Goal: Information Seeking & Learning: Learn about a topic

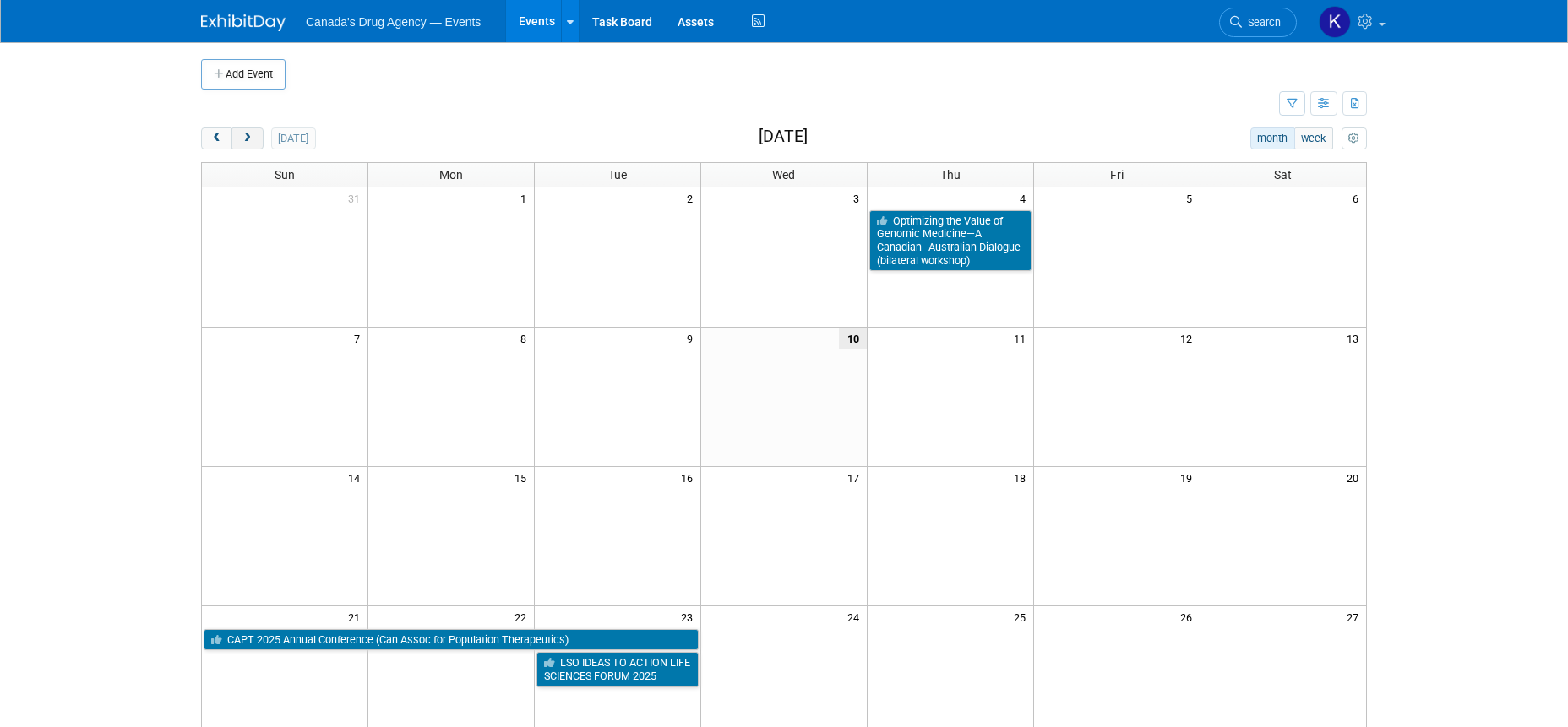
click at [242, 135] on span "next" at bounding box center [246, 139] width 12 height 11
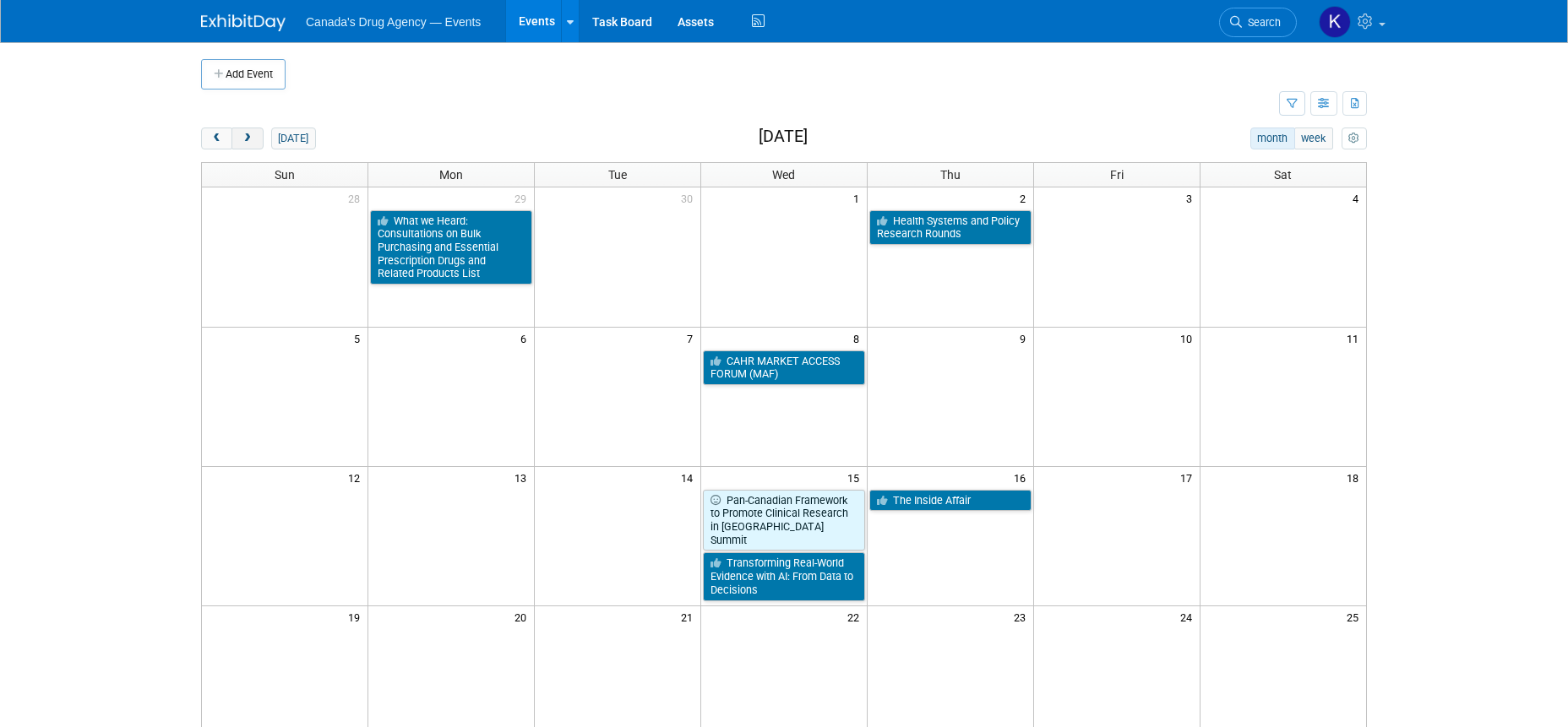
click at [253, 138] on span "next" at bounding box center [246, 139] width 12 height 11
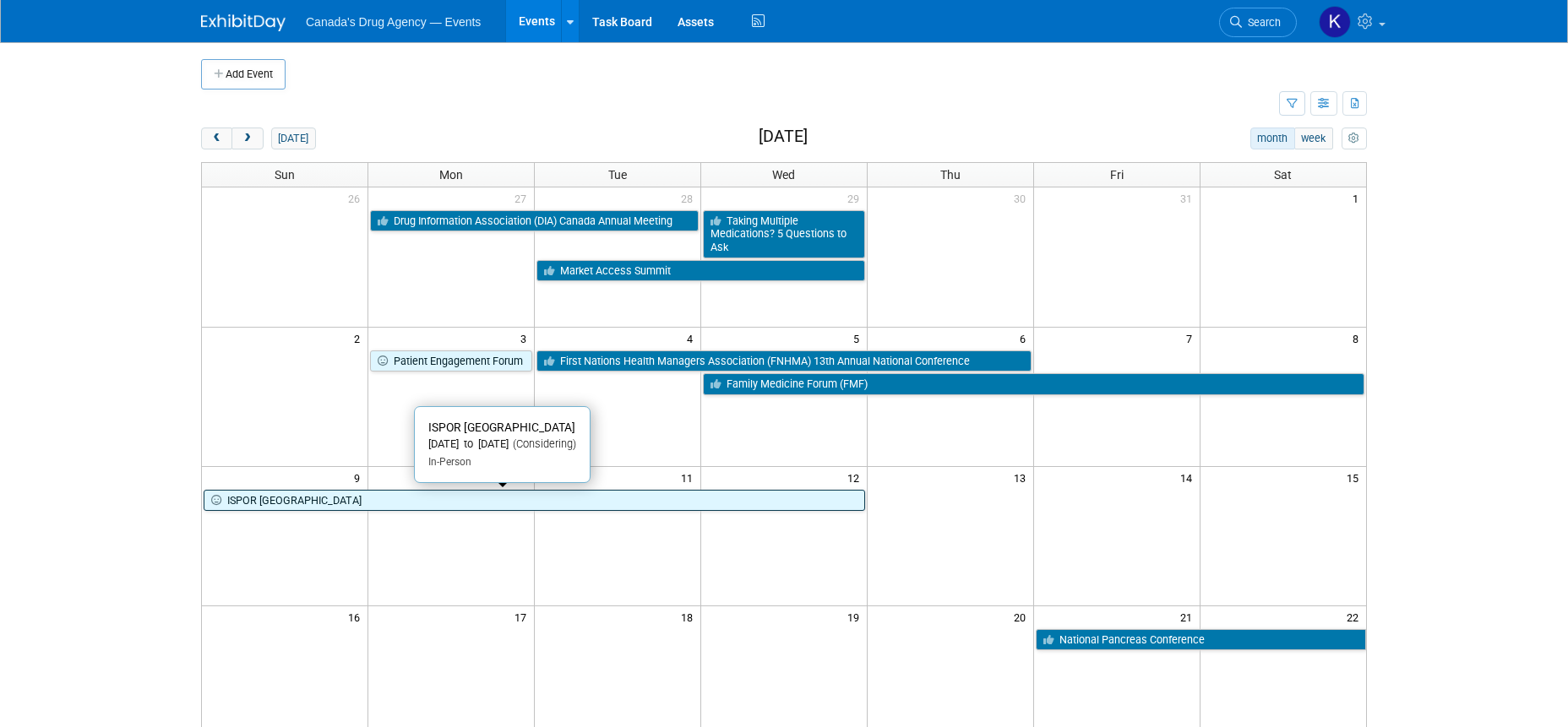
click at [254, 497] on link "ISPOR [GEOGRAPHIC_DATA]" at bounding box center [534, 500] width 661 height 22
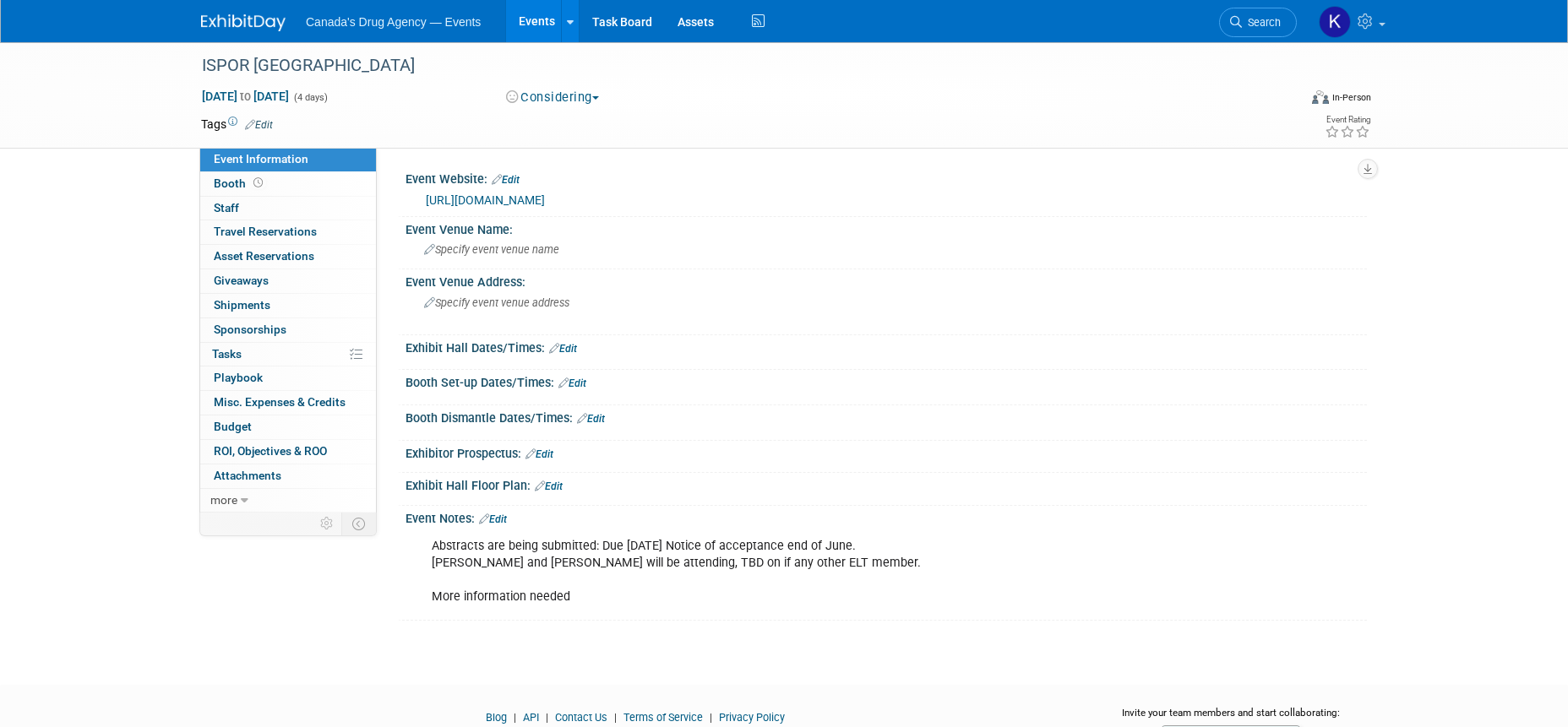
click at [721, 575] on div "Abstracts are being submitted: Due [DATE] Notice of acceptance end of June. [PE…" at bounding box center [800, 571] width 761 height 84
drag, startPoint x: 213, startPoint y: 692, endPoint x: 231, endPoint y: 575, distance: 118.4
click at [213, 692] on div at bounding box center [784, 700] width 1568 height 21
click at [1380, 23] on span at bounding box center [1381, 25] width 7 height 4
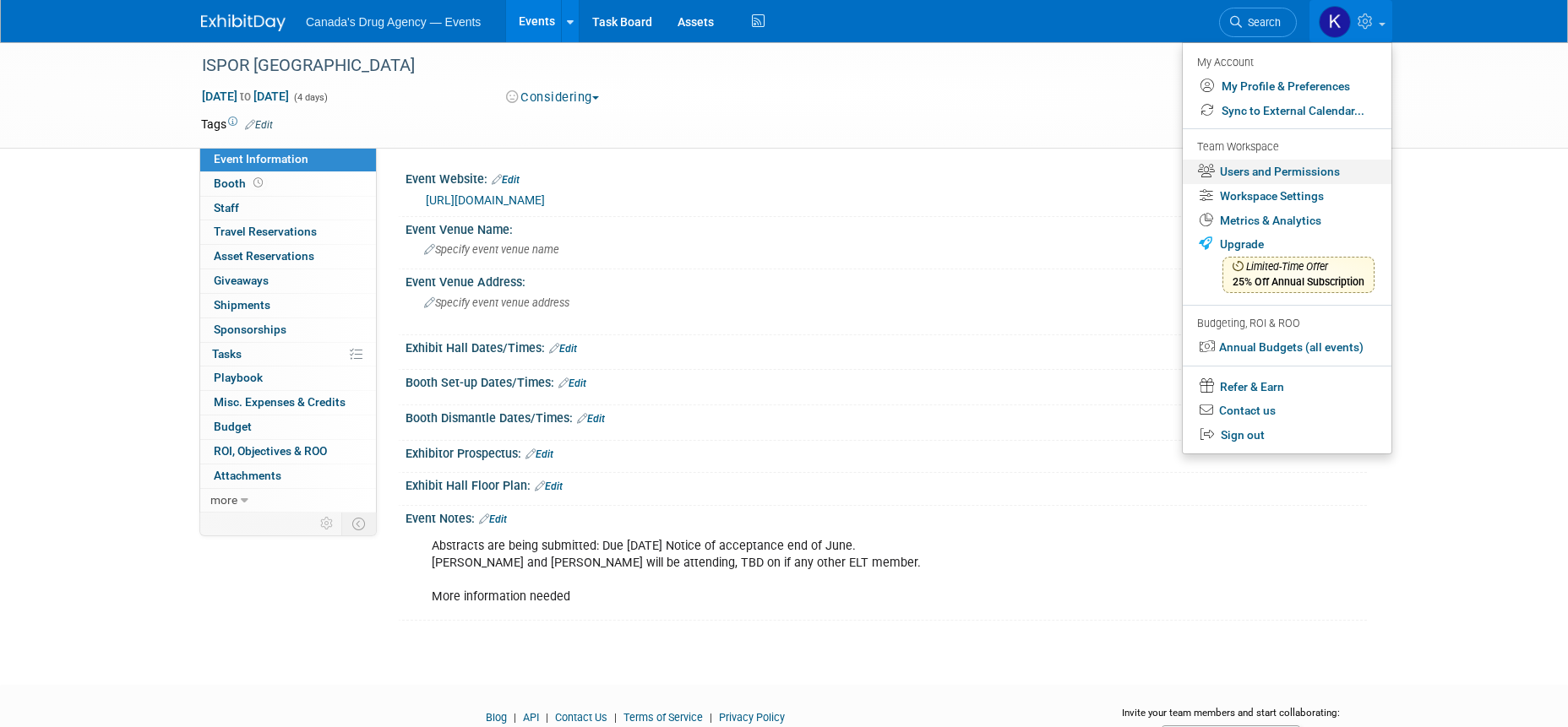
click at [1318, 171] on link "Users and Permissions" at bounding box center [1287, 172] width 208 height 25
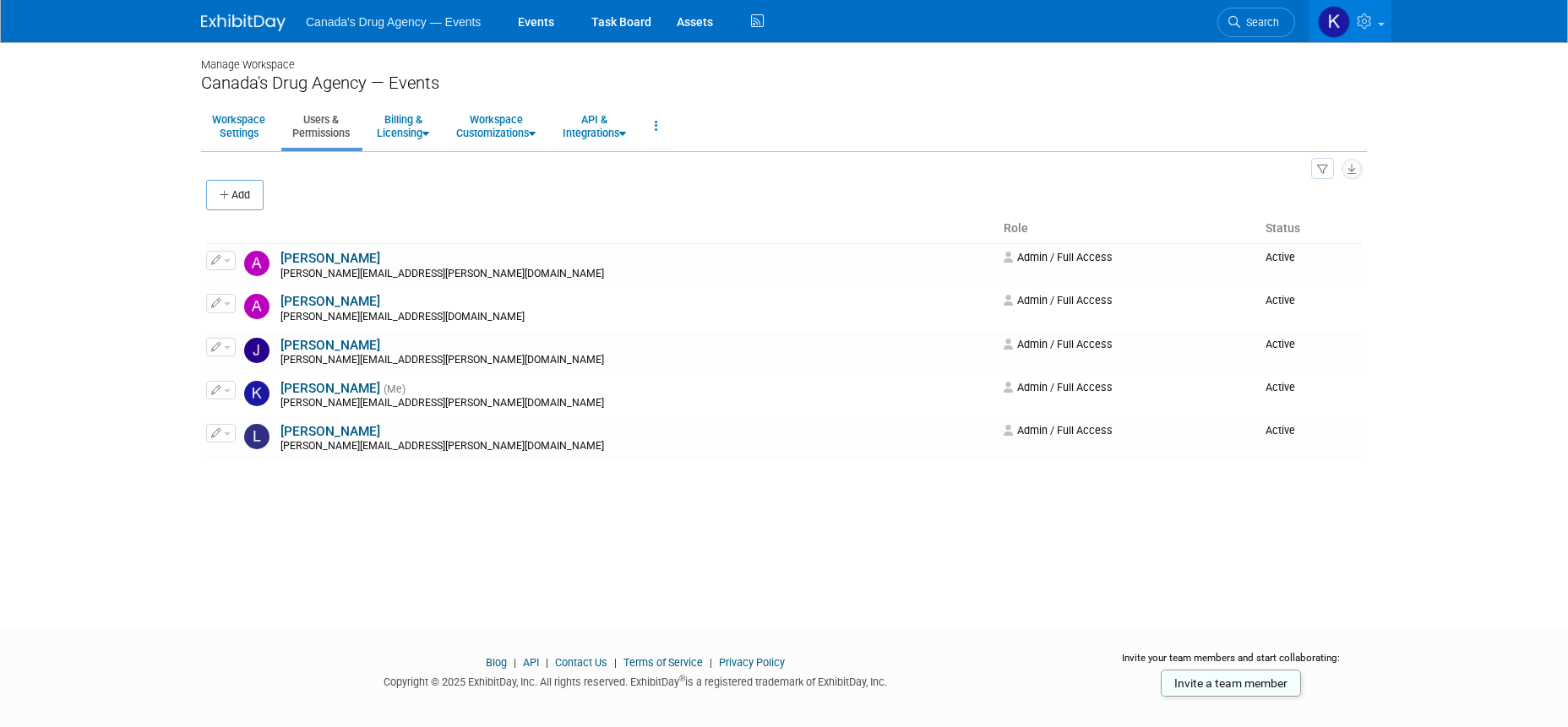
click at [283, 559] on div "Manage Workspace Canada's Drug Agency — Events Workspace Settings Users & Permi…" at bounding box center [784, 321] width 1191 height 558
click at [425, 595] on div "Manage Workspace Canada's Drug Agency — Events Workspace Settings Users & Permi…" at bounding box center [784, 321] width 1191 height 558
click at [256, 21] on img at bounding box center [242, 23] width 84 height 17
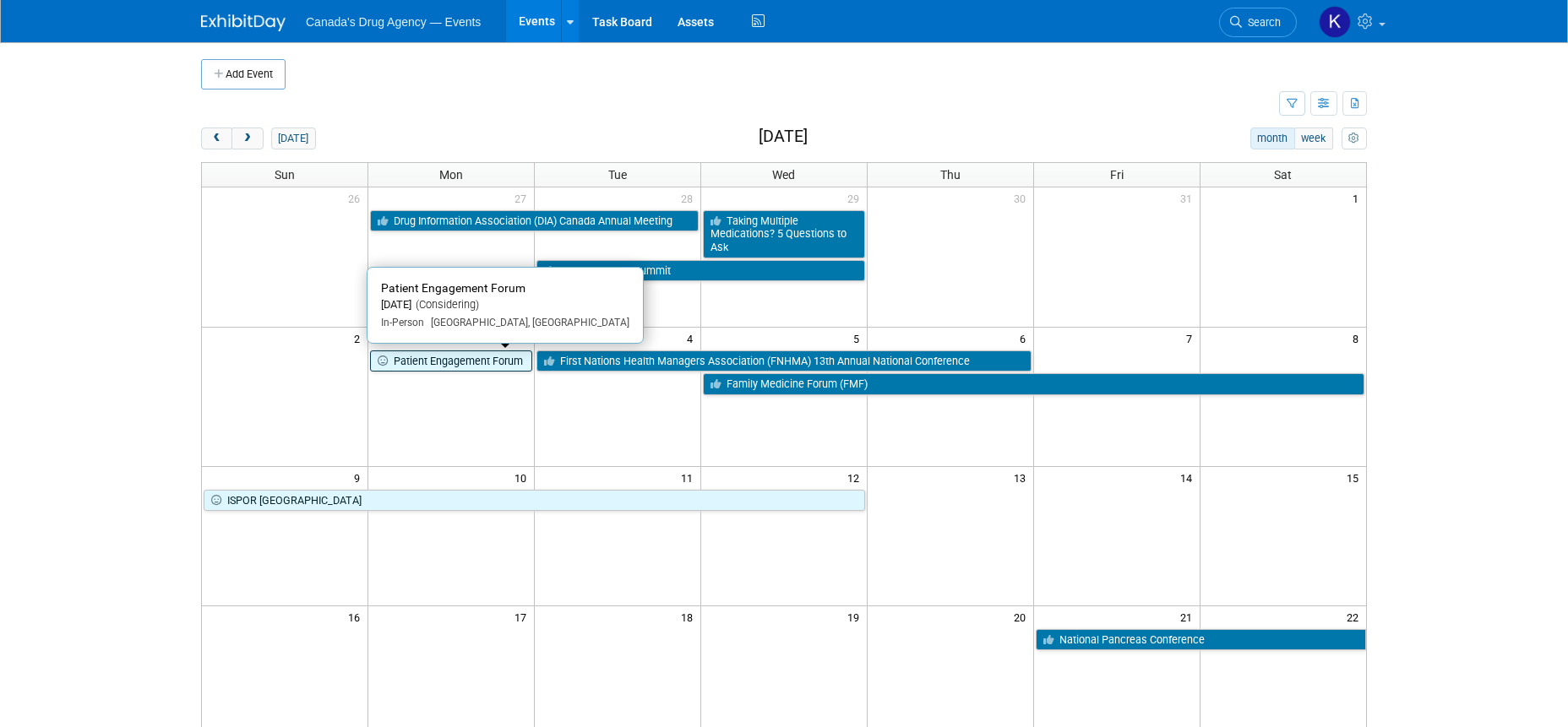
click at [474, 360] on link "Patient Engagement Forum" at bounding box center [451, 361] width 162 height 22
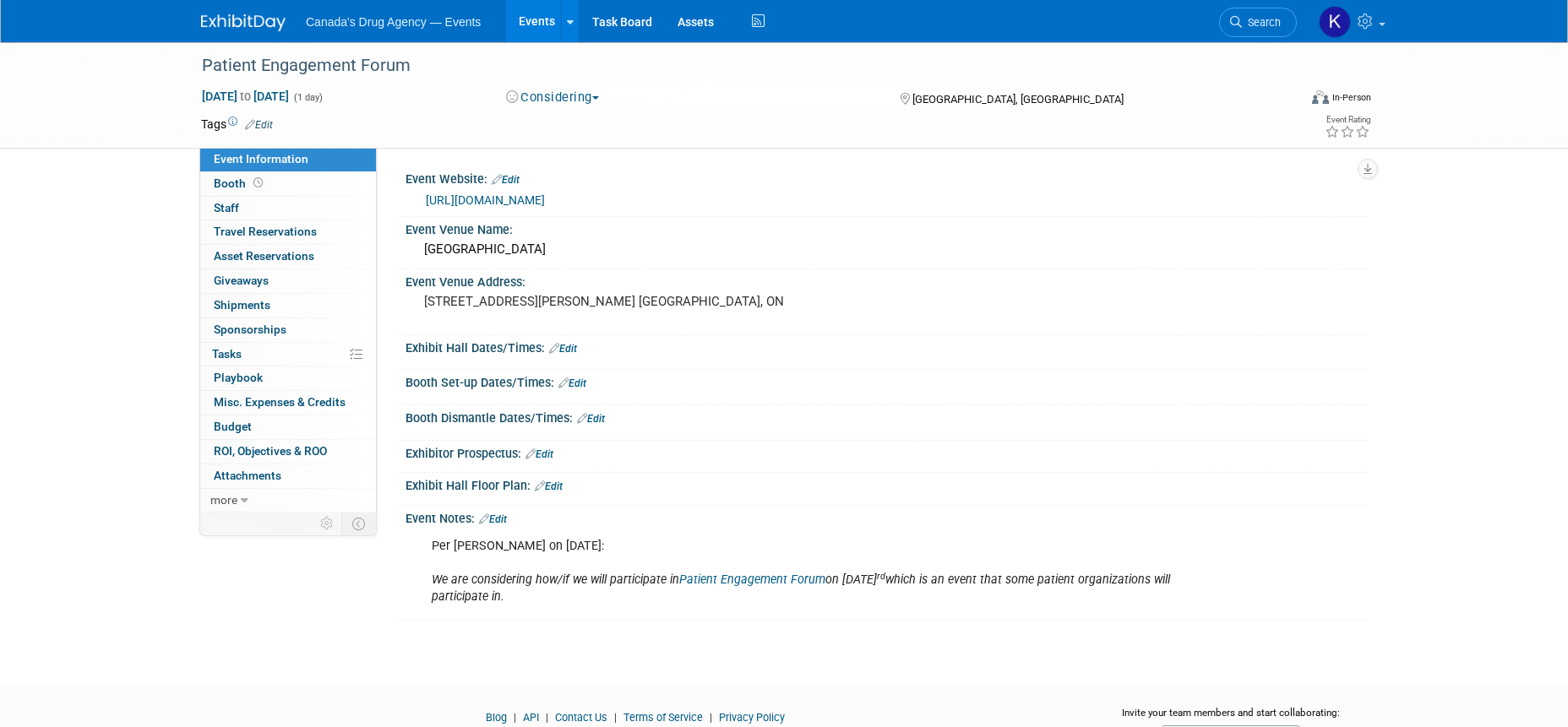
click at [258, 596] on div "Event Information Event Info Booth Booth 0 Staff 0 Staff 0 Travel Reservations …" at bounding box center [784, 331] width 1191 height 578
click at [554, 588] on div "Per [PERSON_NAME] on [DATE]: We are considering how/if we will participate in P…" at bounding box center [800, 571] width 761 height 84
click at [557, 598] on icon "We are considering how/if we will participate in Patient Engagement Forum on [D…" at bounding box center [801, 588] width 739 height 31
click at [231, 19] on img at bounding box center [242, 23] width 84 height 17
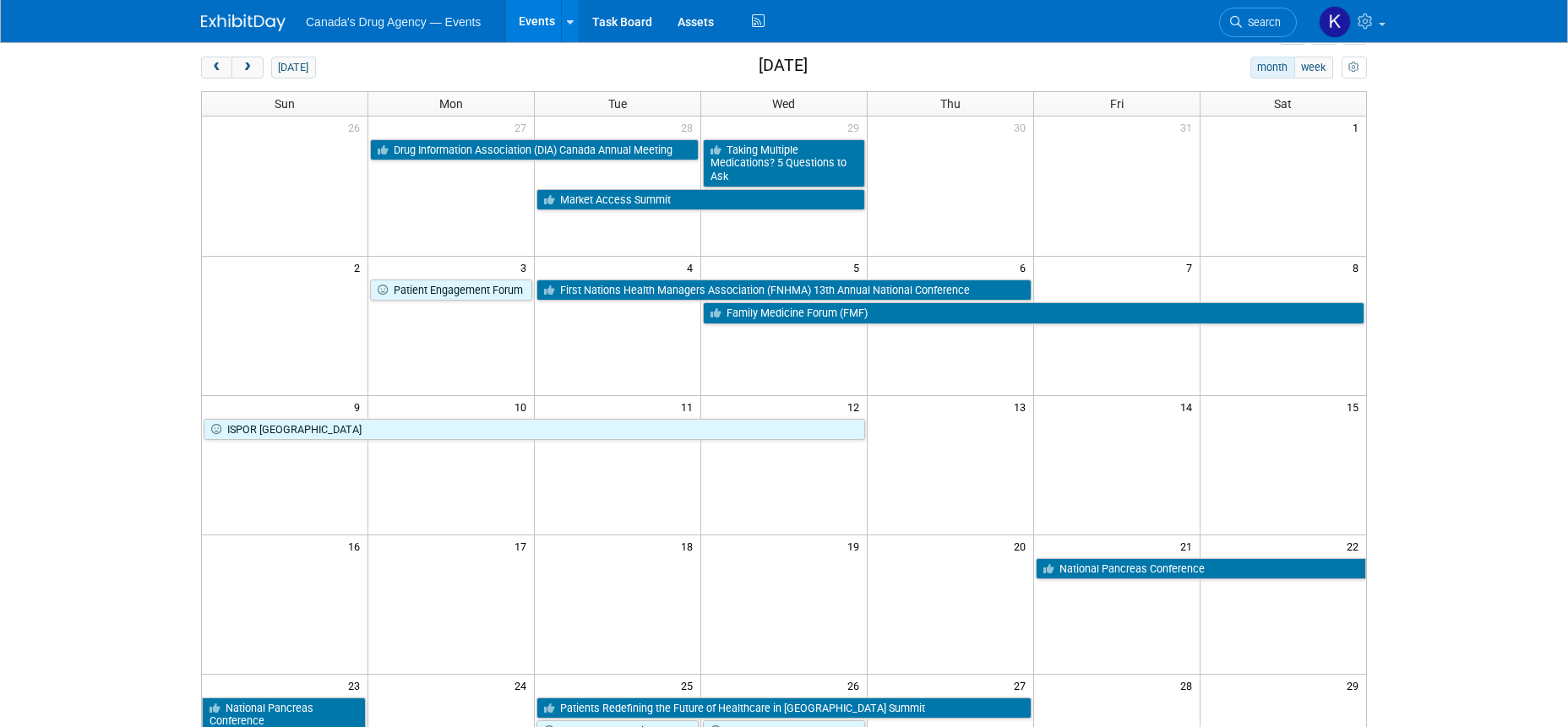
scroll to position [254, 0]
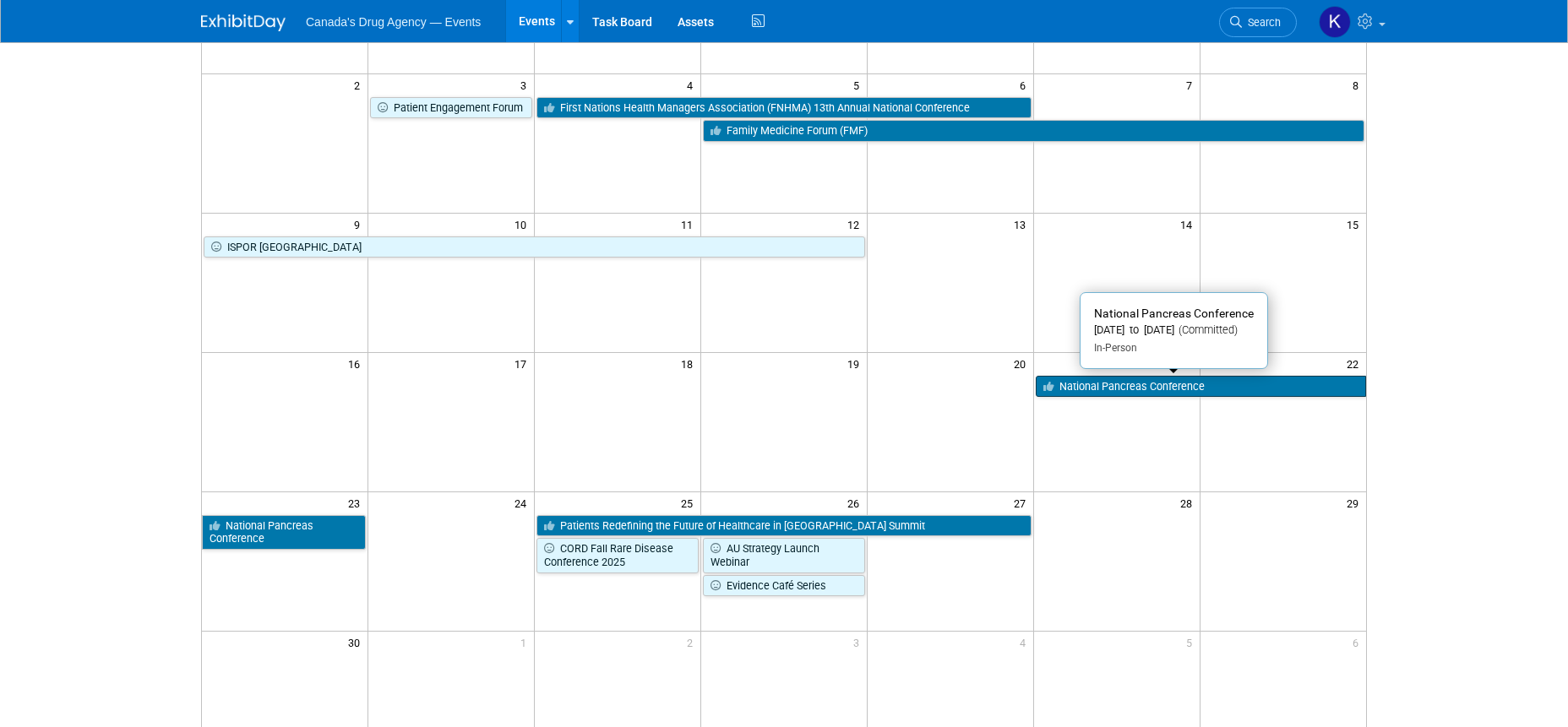
click at [1158, 385] on link "National Pancreas Conference" at bounding box center [1201, 386] width 330 height 22
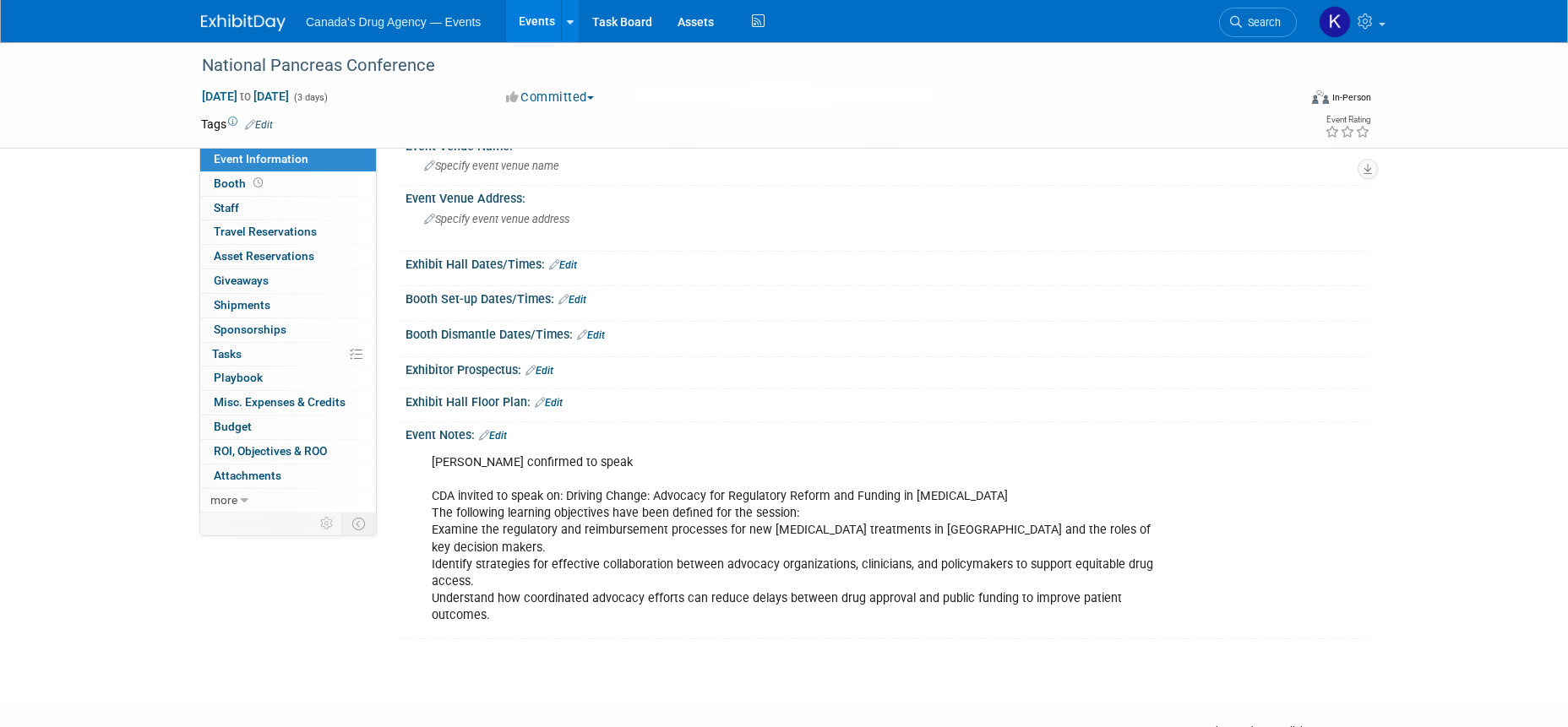
scroll to position [84, 0]
click at [637, 524] on div "Jim Lambley confirmed to speak CDA invited to speak on: Driving Change: Advocac…" at bounding box center [800, 538] width 761 height 186
click at [239, 25] on img at bounding box center [242, 23] width 84 height 17
